Goal: Check status: Check status

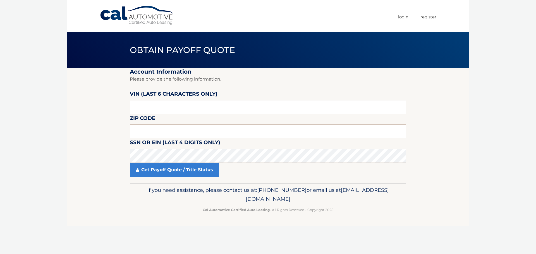
click at [162, 109] on input "text" at bounding box center [268, 107] width 276 height 14
type input "536526"
click at [165, 133] on input "text" at bounding box center [268, 131] width 276 height 14
type input "15025"
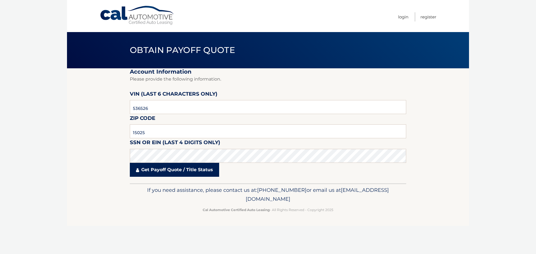
click at [204, 175] on link "Get Payoff Quote / Title Status" at bounding box center [174, 170] width 89 height 14
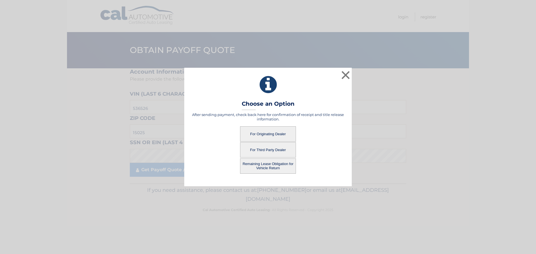
click at [275, 133] on button "For Originating Dealer" at bounding box center [268, 133] width 56 height 15
click at [269, 133] on button "For Originating Dealer" at bounding box center [268, 133] width 56 height 15
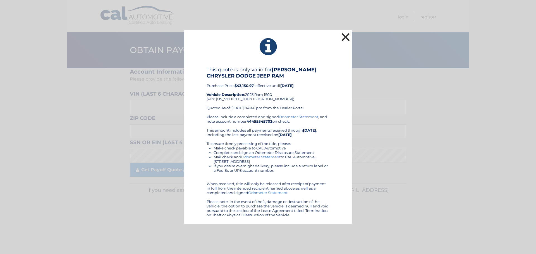
click at [346, 39] on button "×" at bounding box center [345, 37] width 11 height 11
